Goal: Check status

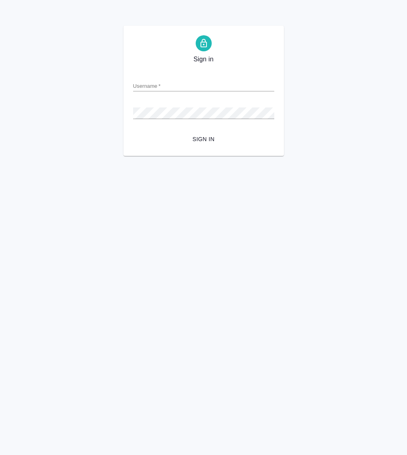
type input "m.guzov@awatera.com"
click at [205, 139] on span "Sign in" at bounding box center [203, 139] width 128 height 10
type input "m.guzov@awatera.com"
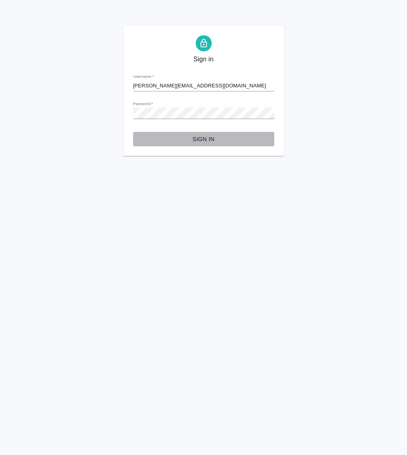
drag, startPoint x: 203, startPoint y: 134, endPoint x: 196, endPoint y: 148, distance: 15.8
click at [203, 134] on span "Sign in" at bounding box center [203, 139] width 128 height 10
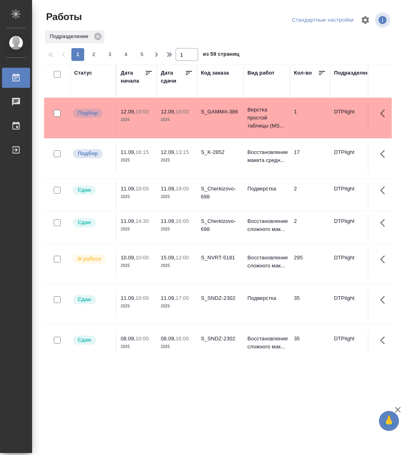
click at [88, 74] on div "Статус" at bounding box center [83, 73] width 18 height 8
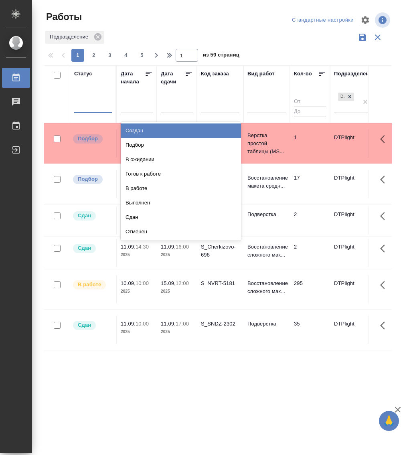
click at [88, 111] on div at bounding box center [93, 105] width 38 height 15
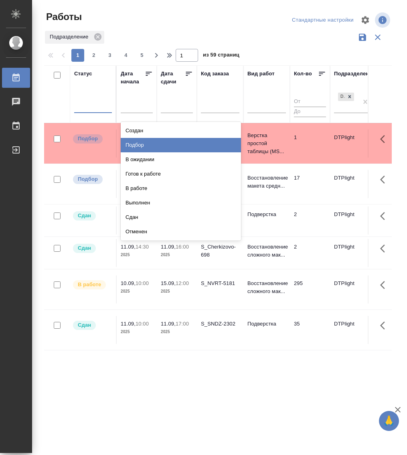
click at [142, 147] on div "Подбор" at bounding box center [181, 145] width 120 height 14
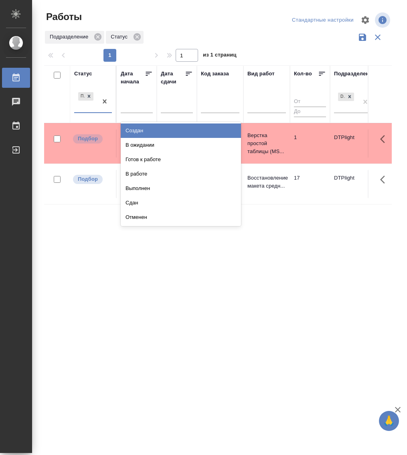
click at [87, 108] on div "Подбор" at bounding box center [85, 102] width 23 height 22
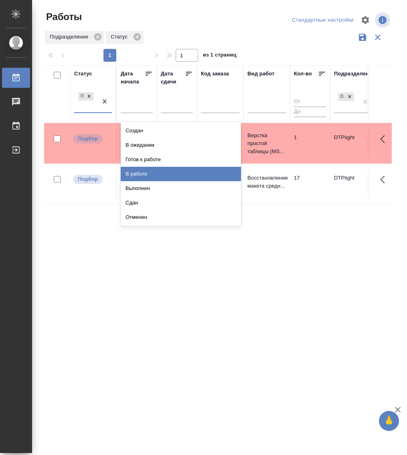
click at [145, 169] on div "В работе" at bounding box center [181, 174] width 120 height 14
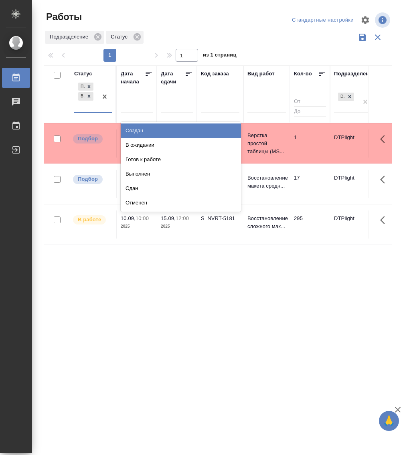
click at [103, 110] on div at bounding box center [104, 96] width 14 height 31
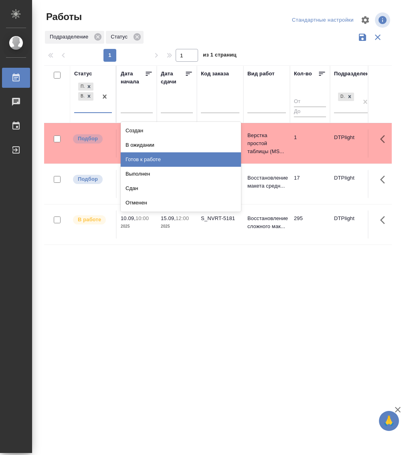
click at [152, 157] on div "Готов к работе" at bounding box center [181, 159] width 120 height 14
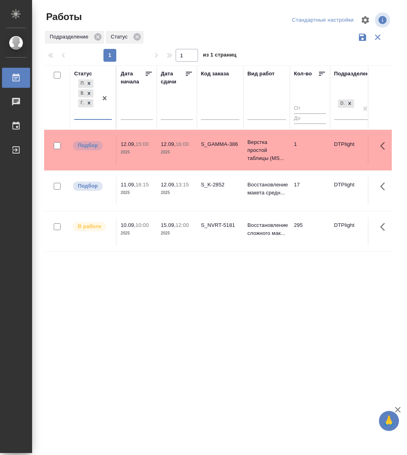
click at [100, 117] on div at bounding box center [104, 98] width 14 height 41
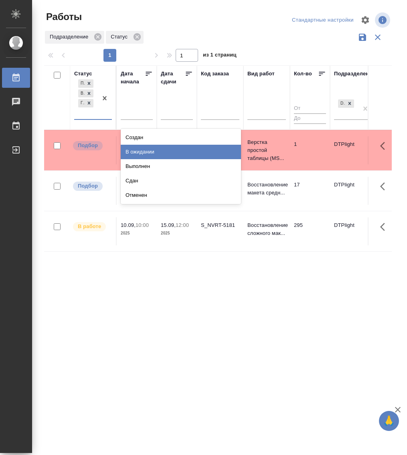
drag, startPoint x: 145, startPoint y: 149, endPoint x: 149, endPoint y: 152, distance: 4.8
click at [145, 149] on div "В ожидании" at bounding box center [181, 152] width 120 height 14
